Goal: Navigation & Orientation: Find specific page/section

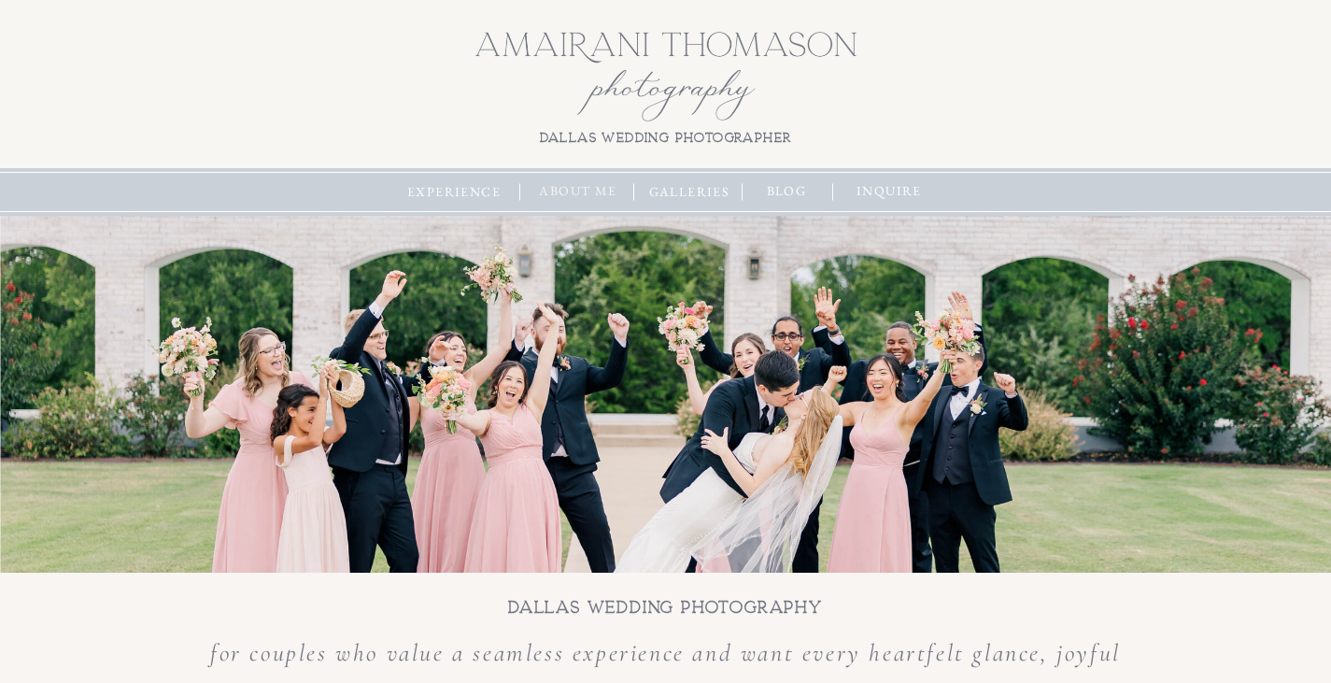
click at [584, 183] on nav "about me" at bounding box center [578, 191] width 91 height 21
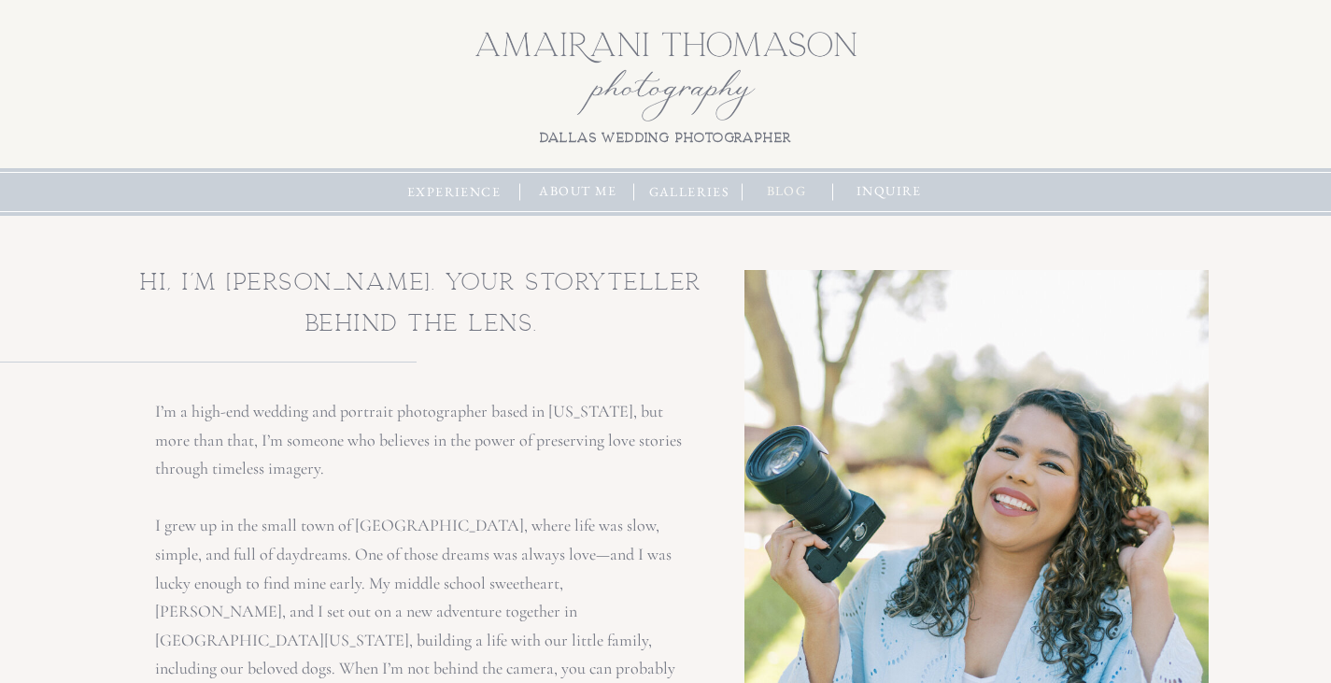
click at [789, 186] on nav "blog" at bounding box center [787, 191] width 59 height 21
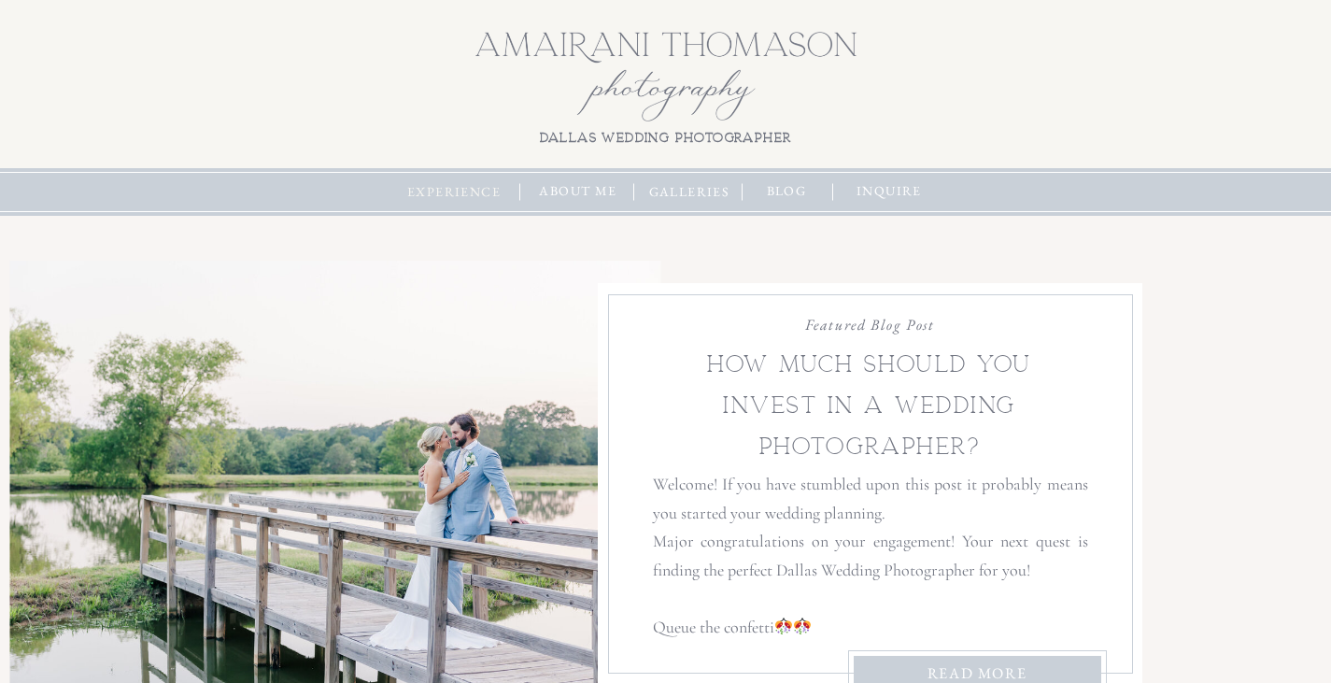
click at [450, 187] on nav "experience" at bounding box center [455, 192] width 102 height 21
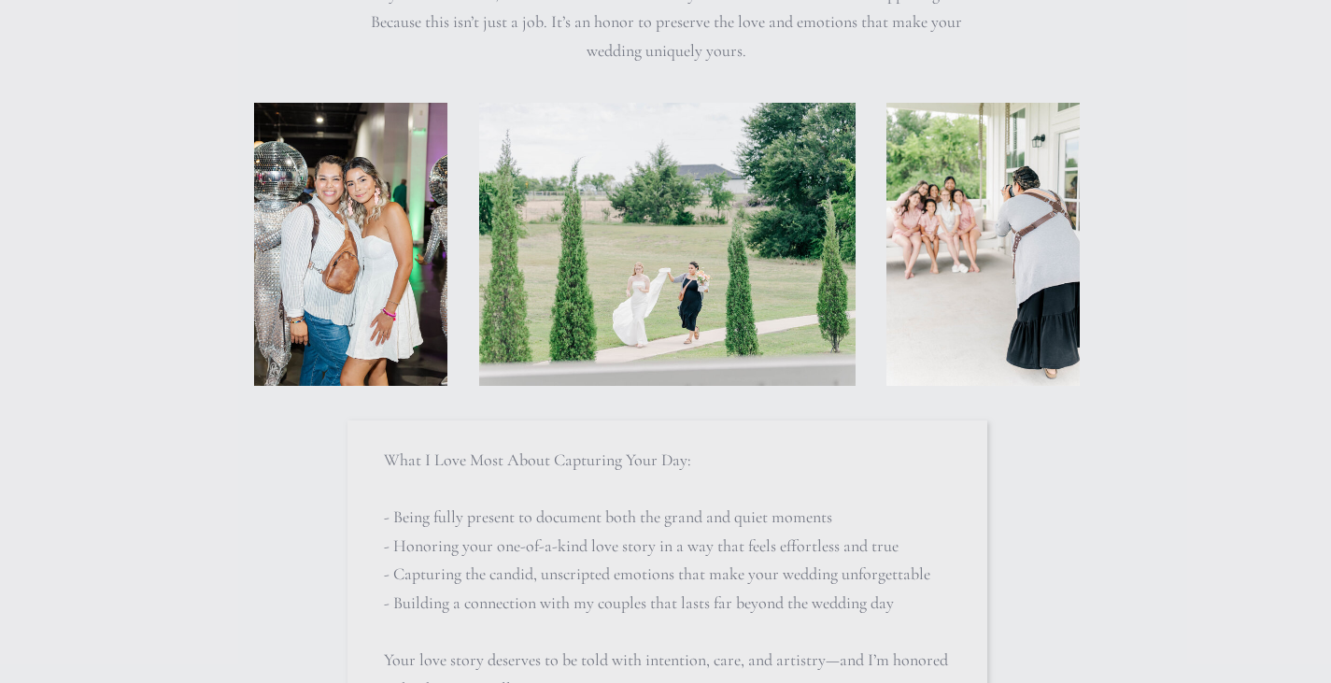
scroll to position [698, 0]
